Goal: Use online tool/utility: Use online tool/utility

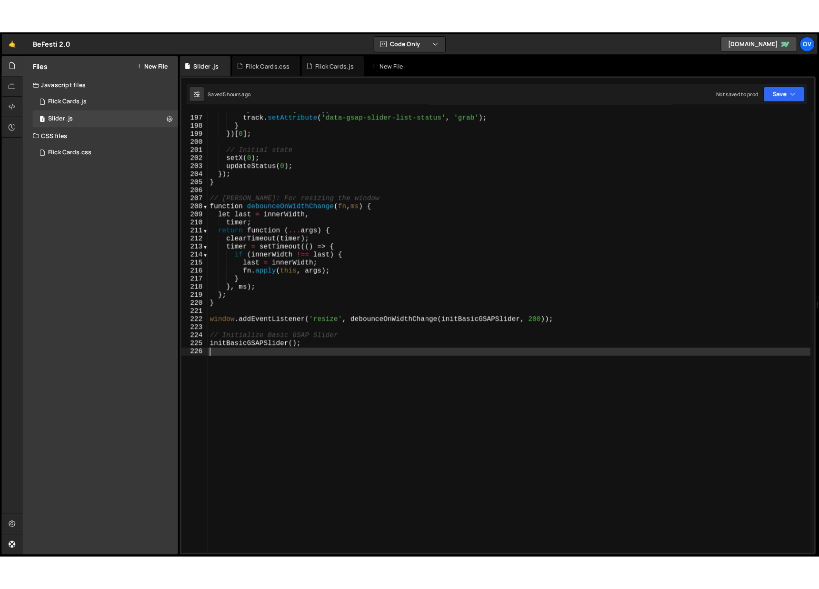
scroll to position [1771, 0]
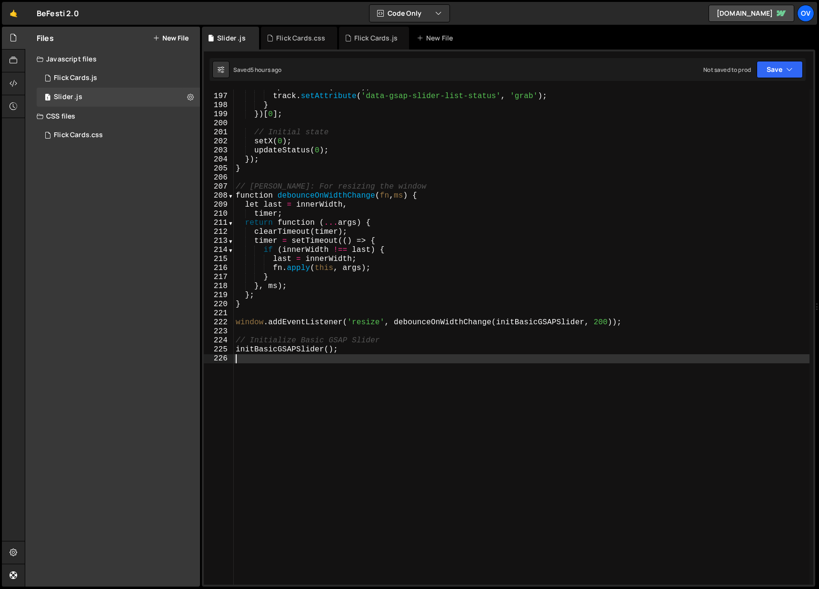
click at [540, 236] on div "updateStatus ( this . x ) ; track . setAttribute ( 'data-gsap-slider-list-statu…" at bounding box center [522, 339] width 576 height 513
type textarea "clearTimeout(timer);"
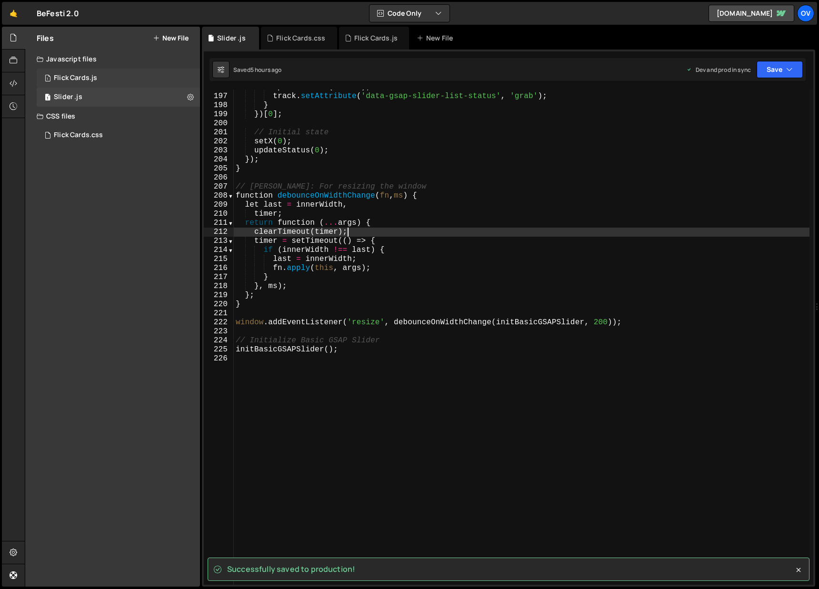
click at [89, 78] on div "Flick Cards.js" at bounding box center [75, 78] width 43 height 9
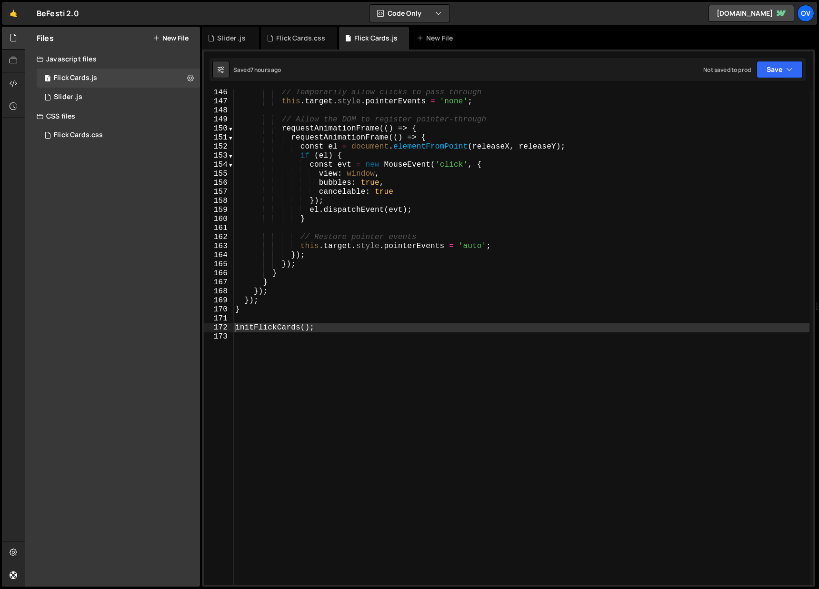
click at [450, 225] on div "// Temporarily allow clicks to pass through this . target . style . pointerEven…" at bounding box center [712, 344] width 959 height 513
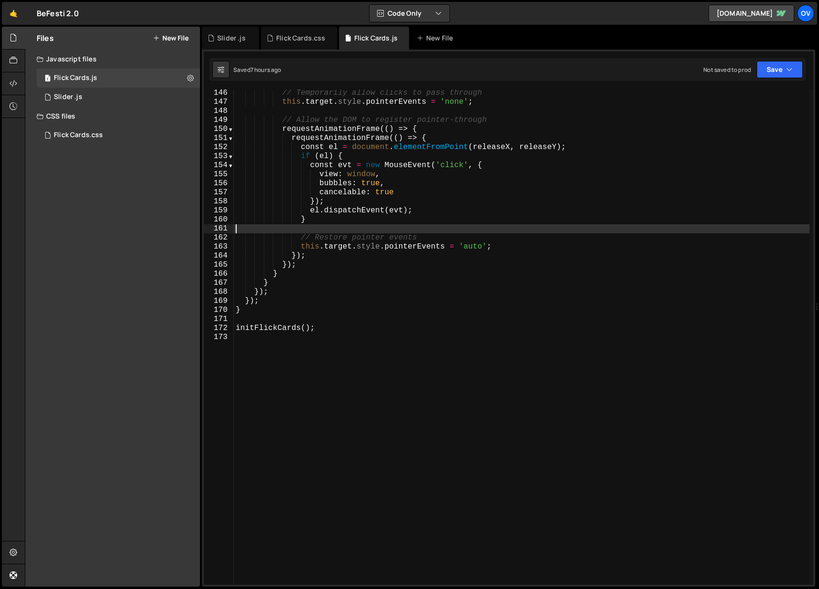
scroll to position [1313, 0]
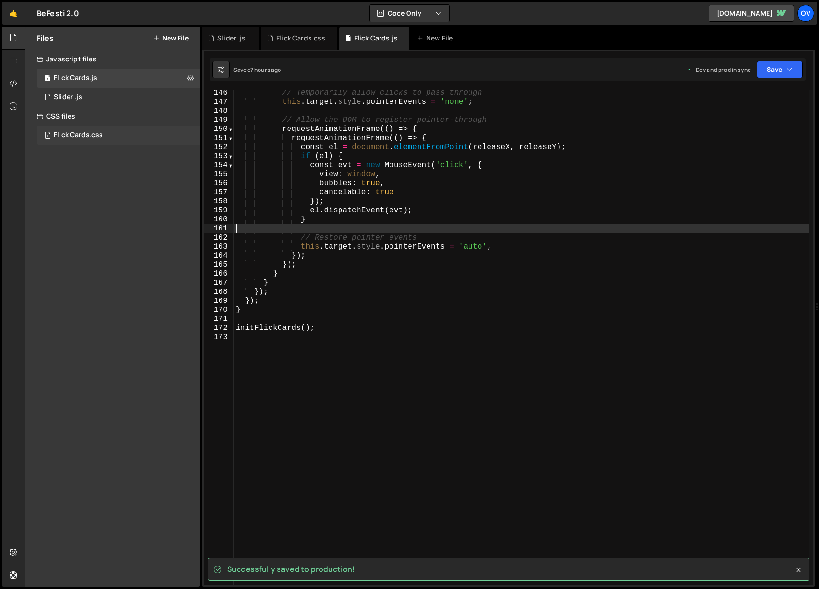
click at [88, 134] on div "Flick Cards.css" at bounding box center [78, 135] width 49 height 9
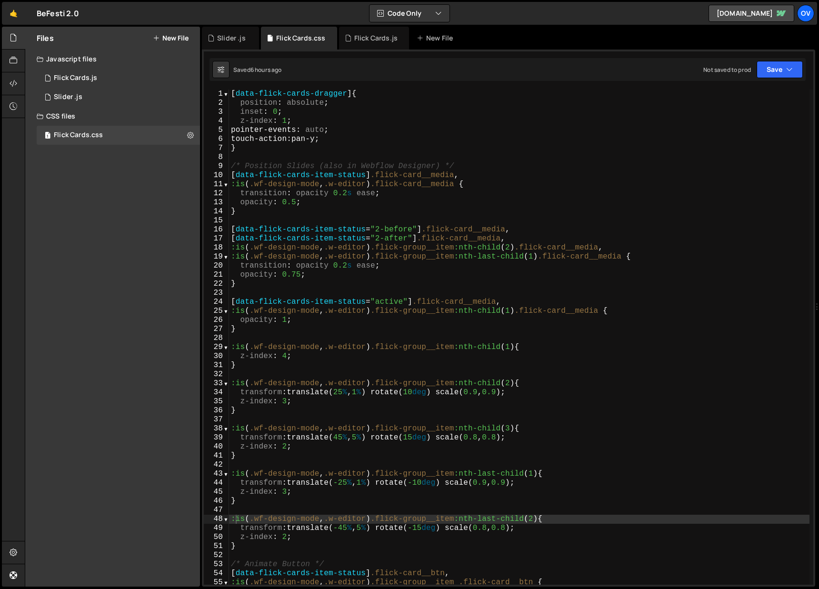
type textarea "opacity: 0.5;"
